Goal: Information Seeking & Learning: Learn about a topic

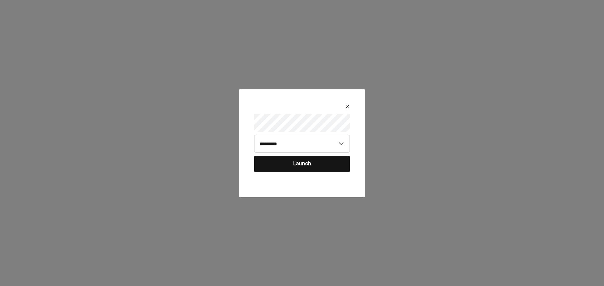
click at [282, 163] on button "Launch" at bounding box center [302, 164] width 96 height 16
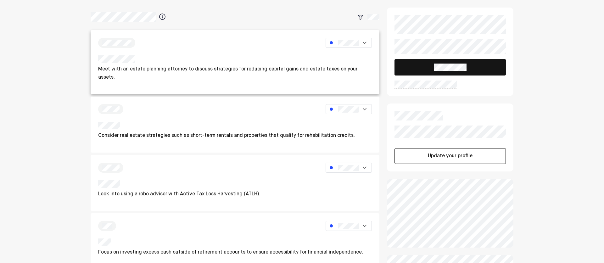
click at [235, 62] on div at bounding box center [235, 60] width 274 height 10
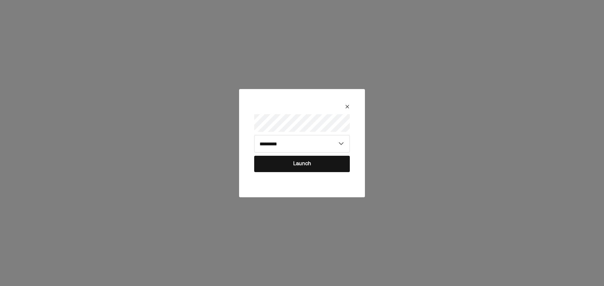
click at [292, 166] on button "Launch" at bounding box center [302, 164] width 96 height 16
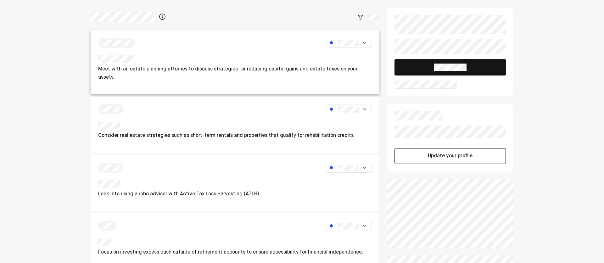
click at [237, 69] on p "Meet with an estate planning attorney to discuss strategies for reducing capita…" at bounding box center [235, 73] width 274 height 16
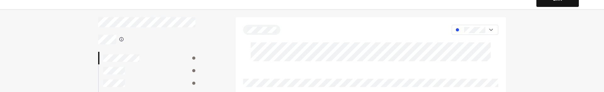
scroll to position [14, 0]
